Goal: Task Accomplishment & Management: Manage account settings

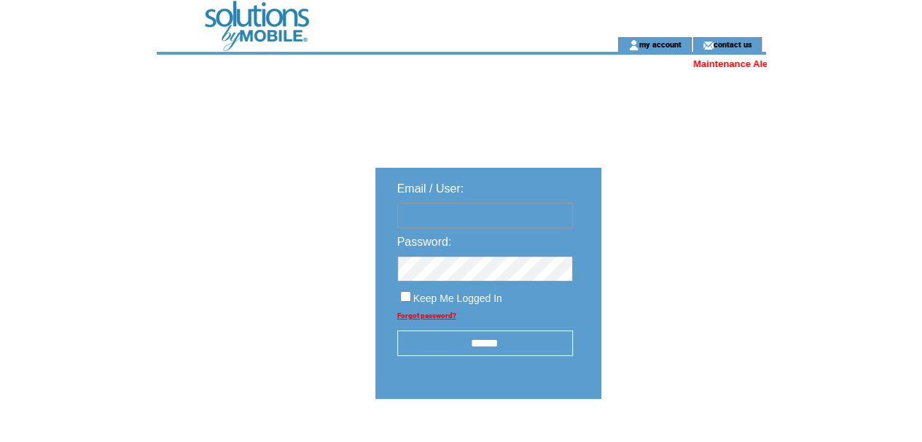
type input "********"
click at [478, 340] on input "******" at bounding box center [485, 343] width 176 height 26
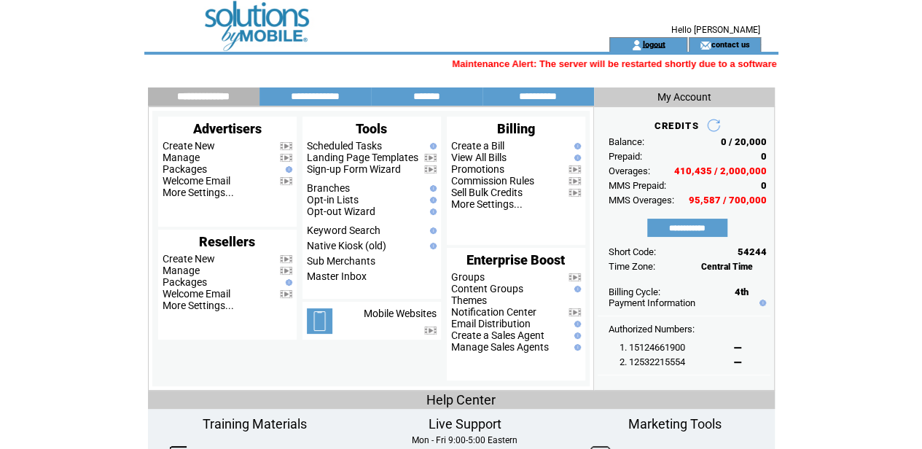
click at [650, 42] on link "logout" at bounding box center [653, 43] width 23 height 9
